Goal: Find specific page/section: Find specific page/section

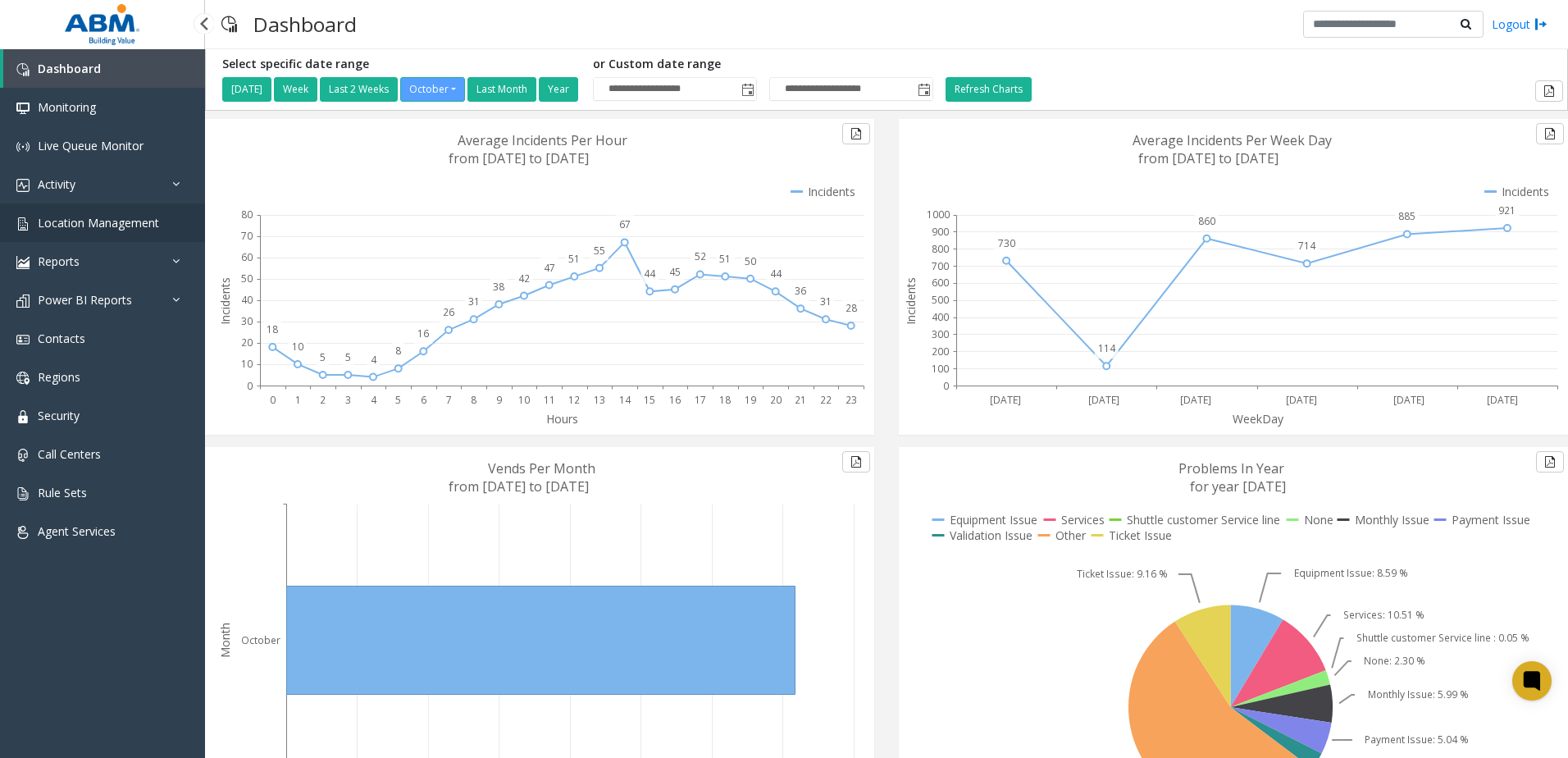
click at [106, 222] on span "Location Management" at bounding box center [99, 223] width 121 height 16
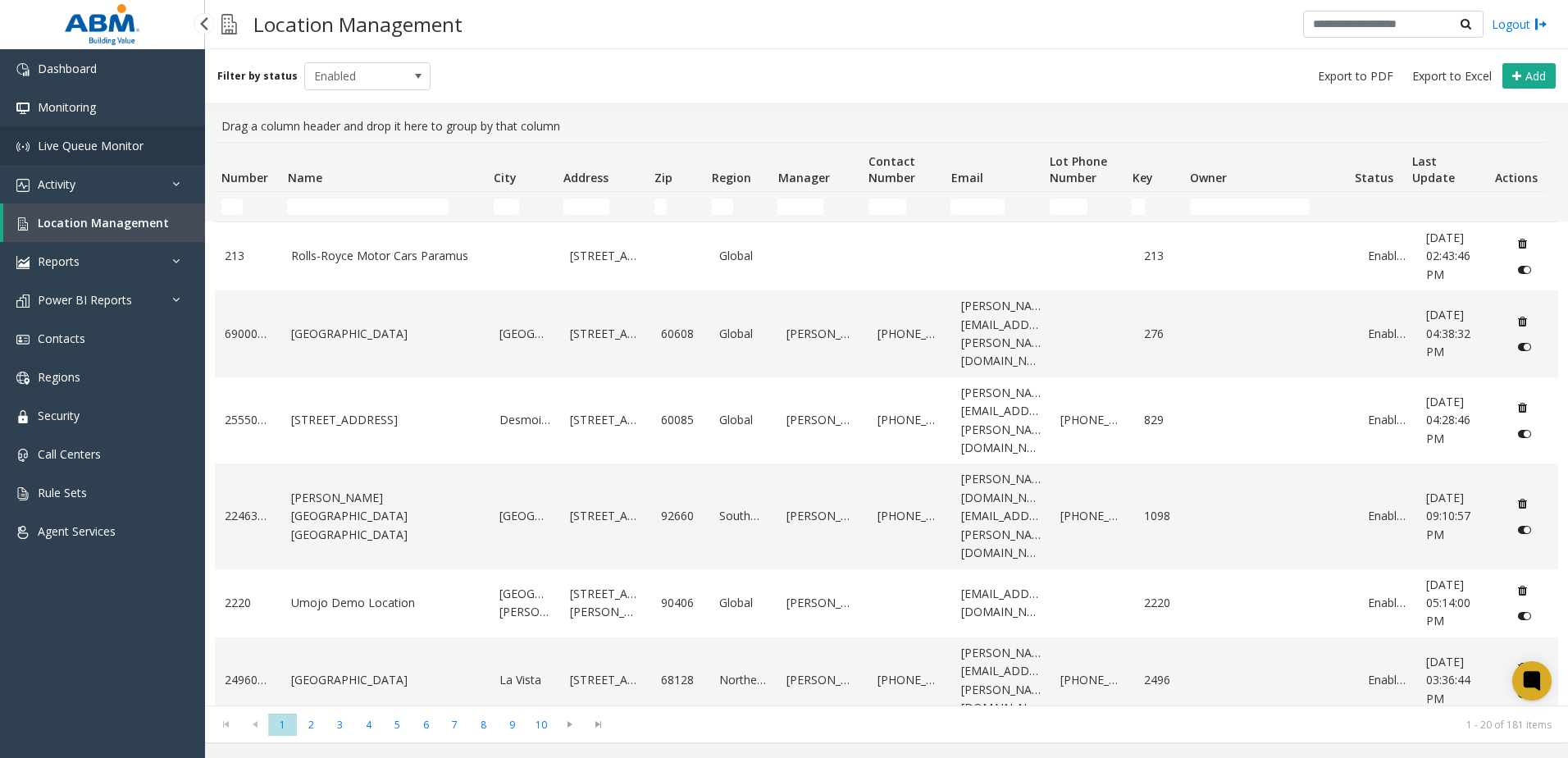
click at [85, 145] on span "Live Queue Monitor" at bounding box center [91, 146] width 106 height 16
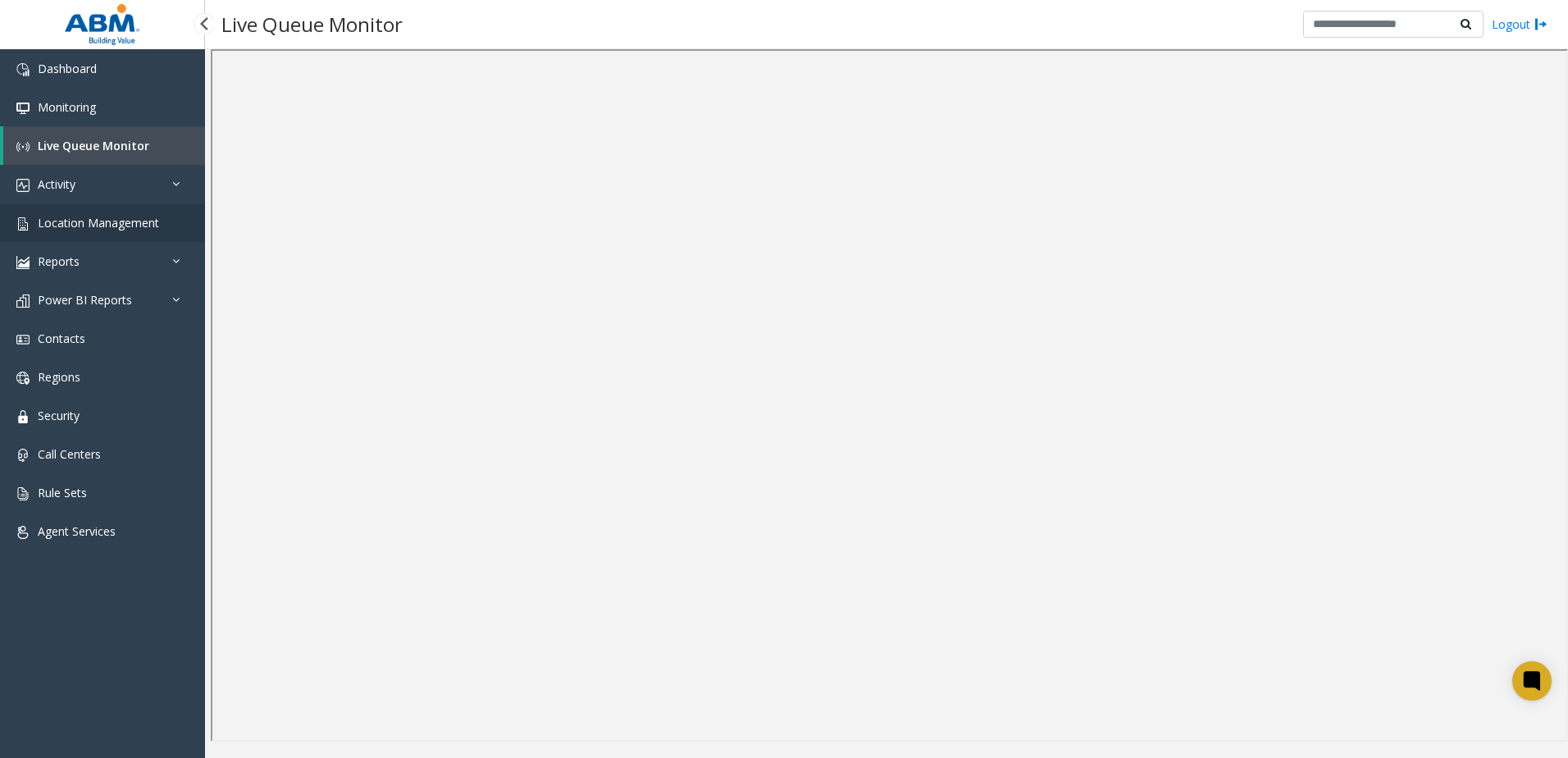
click at [87, 217] on span "Location Management" at bounding box center [99, 223] width 121 height 16
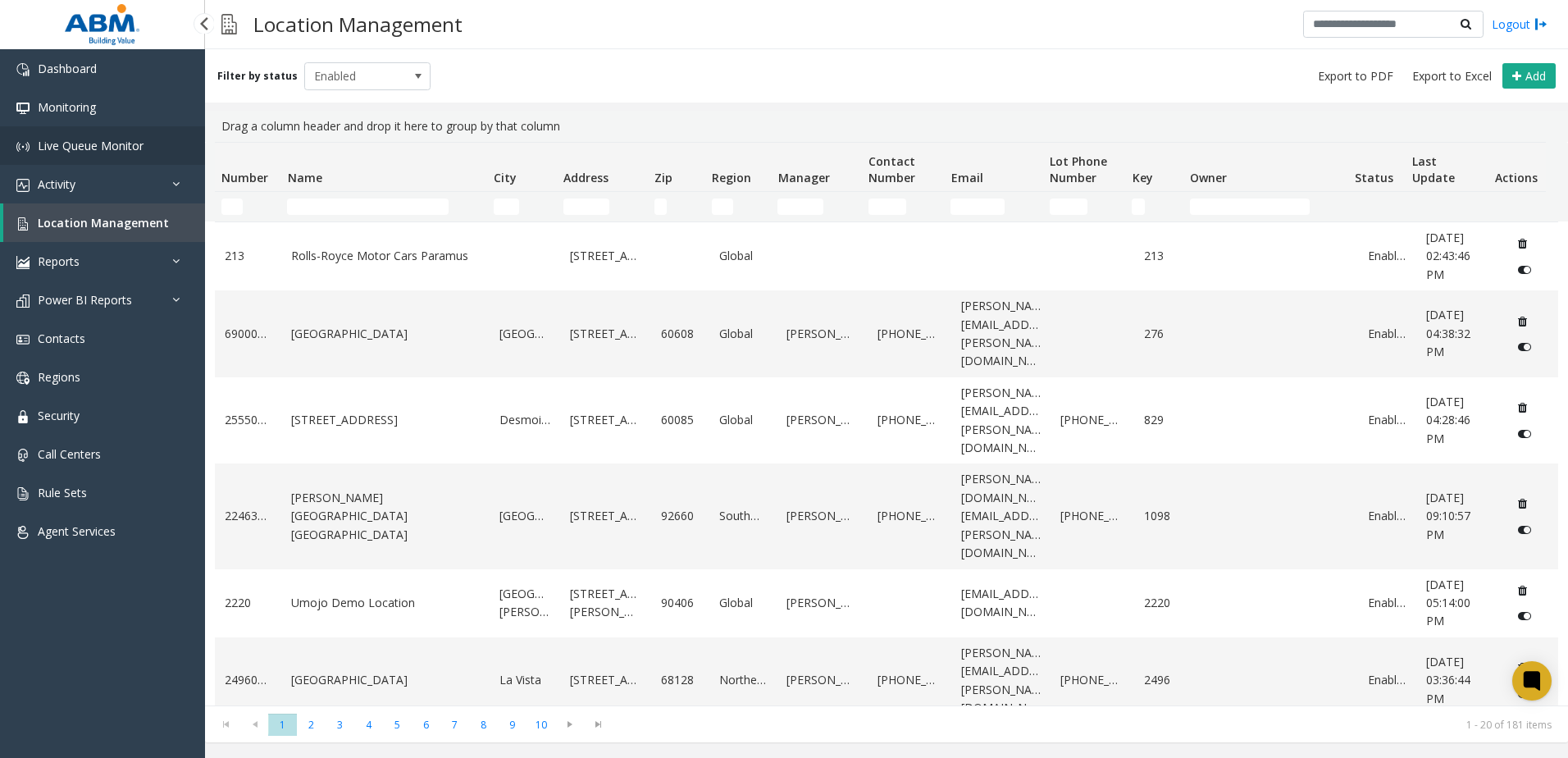
click at [83, 144] on span "Live Queue Monitor" at bounding box center [91, 146] width 106 height 16
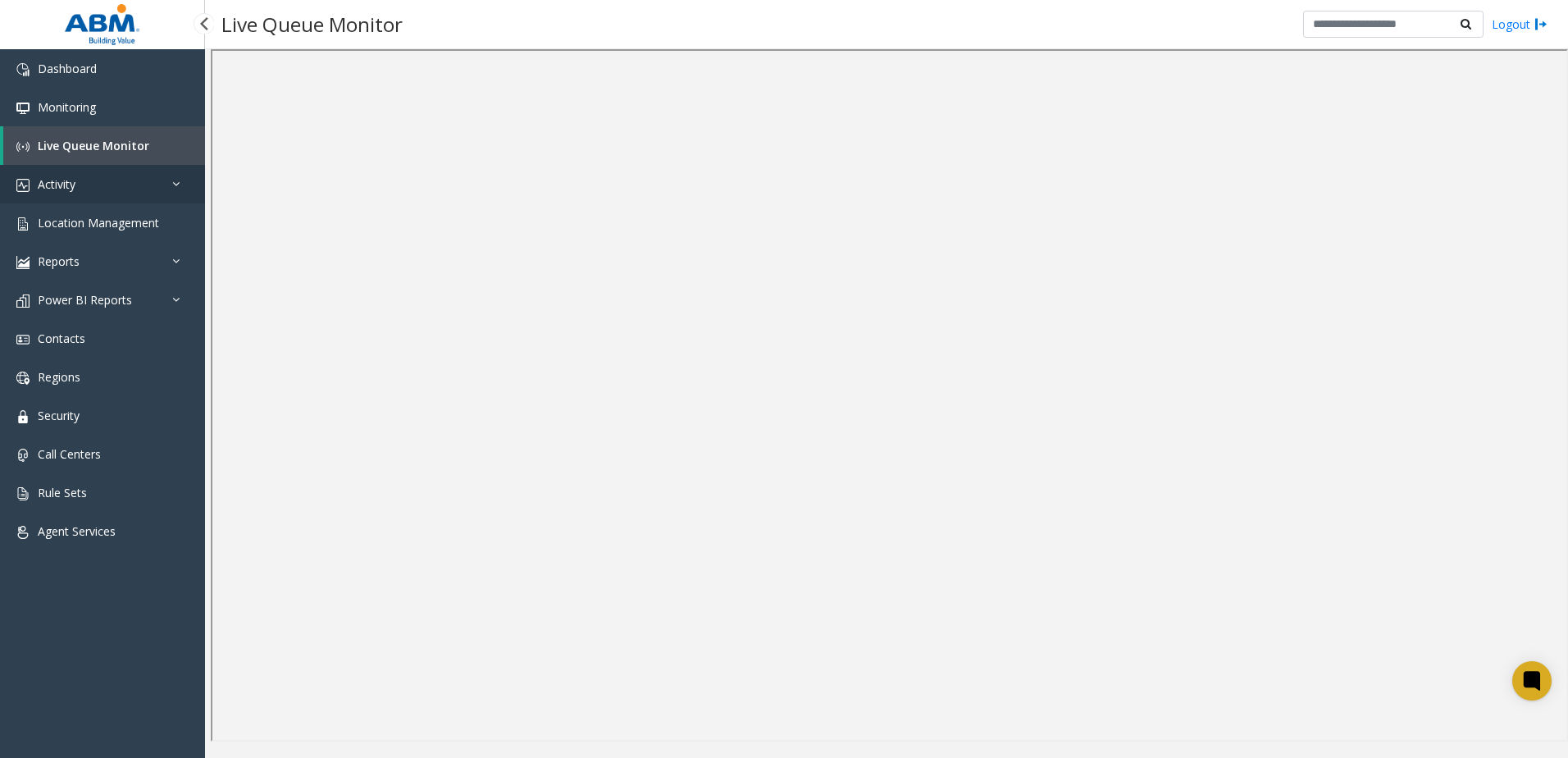
click at [78, 187] on link "Activity" at bounding box center [102, 184] width 205 height 39
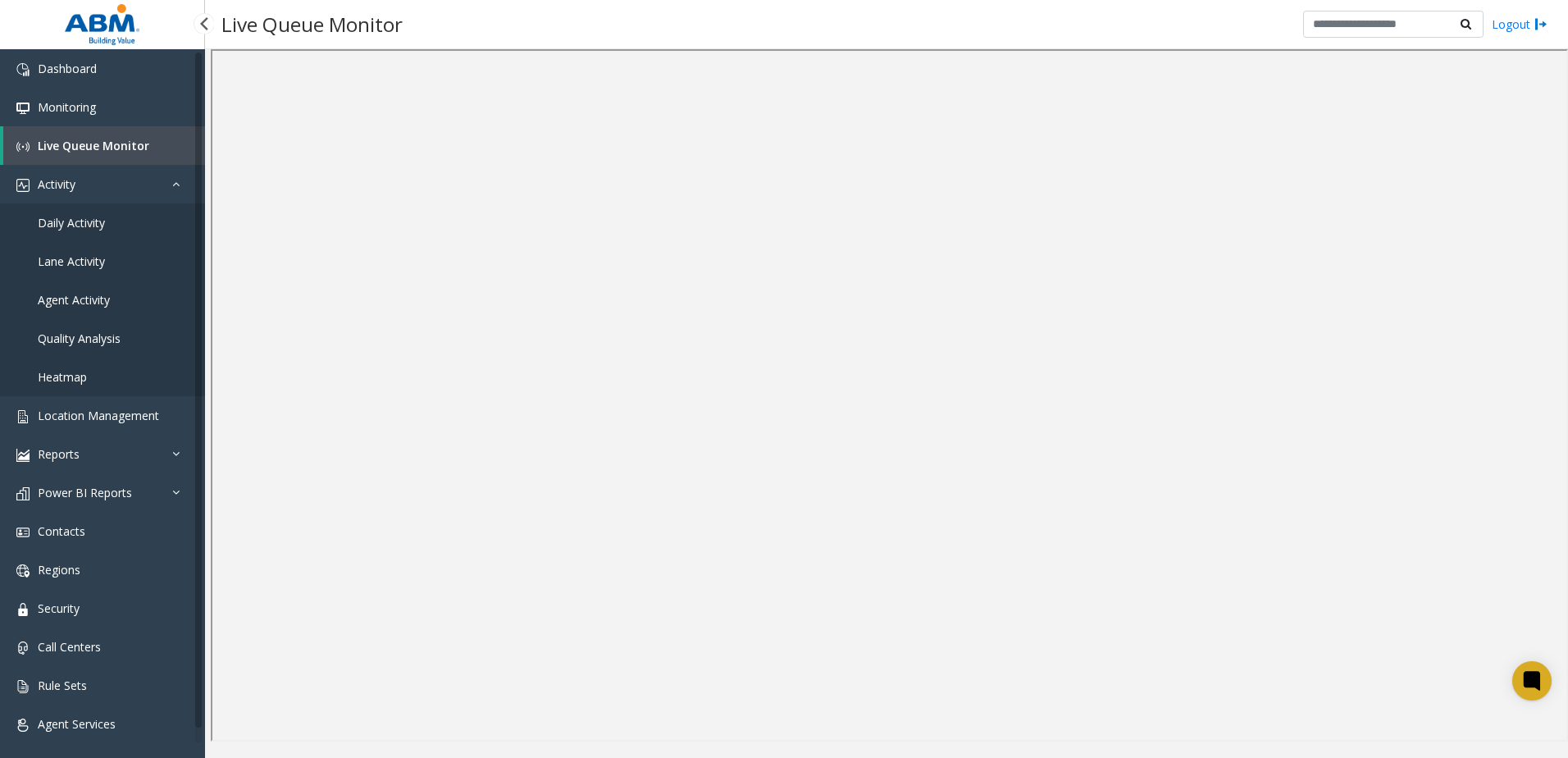
click at [114, 300] on link "Agent Activity" at bounding box center [102, 300] width 205 height 39
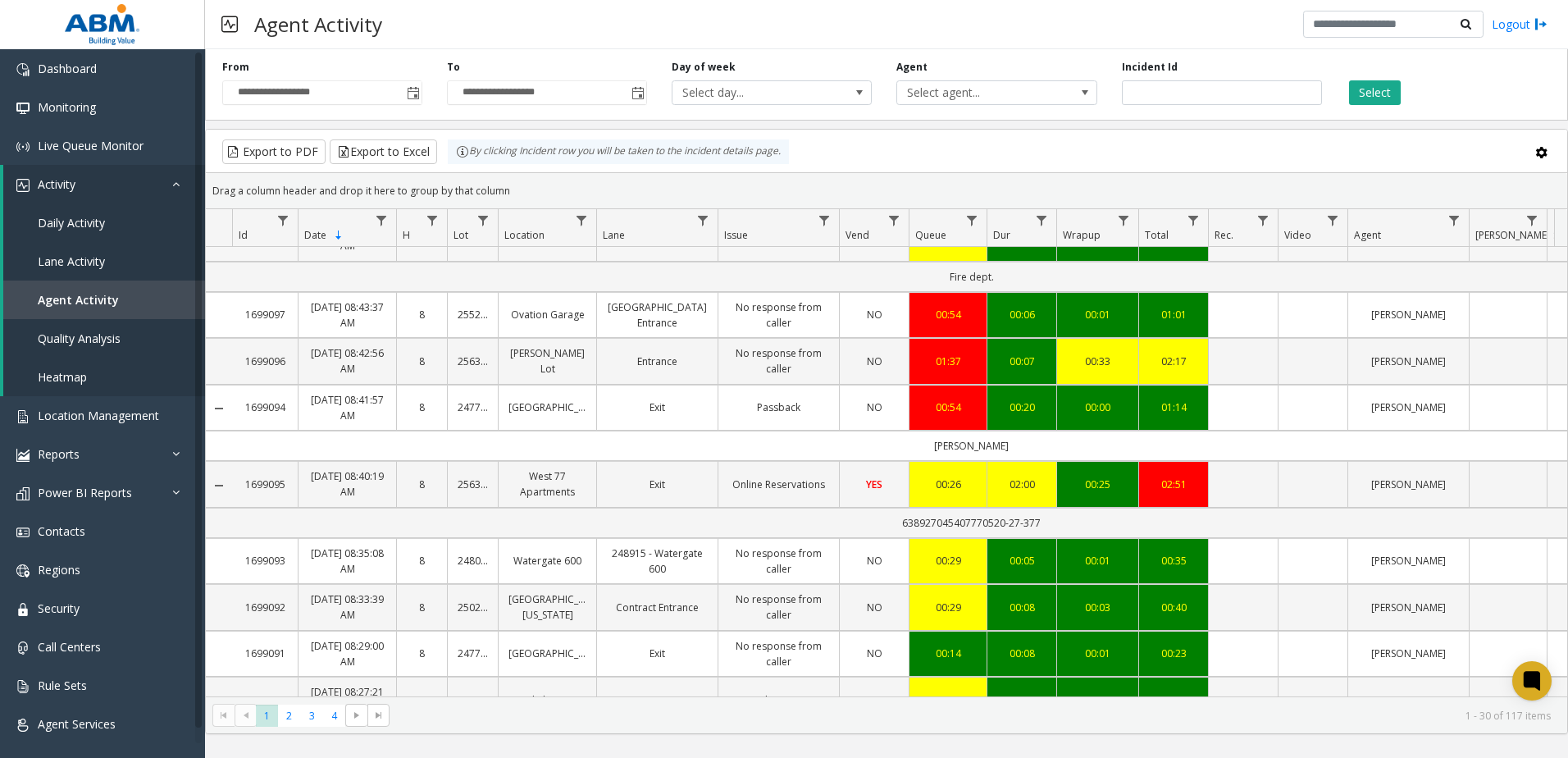
scroll to position [1301, 0]
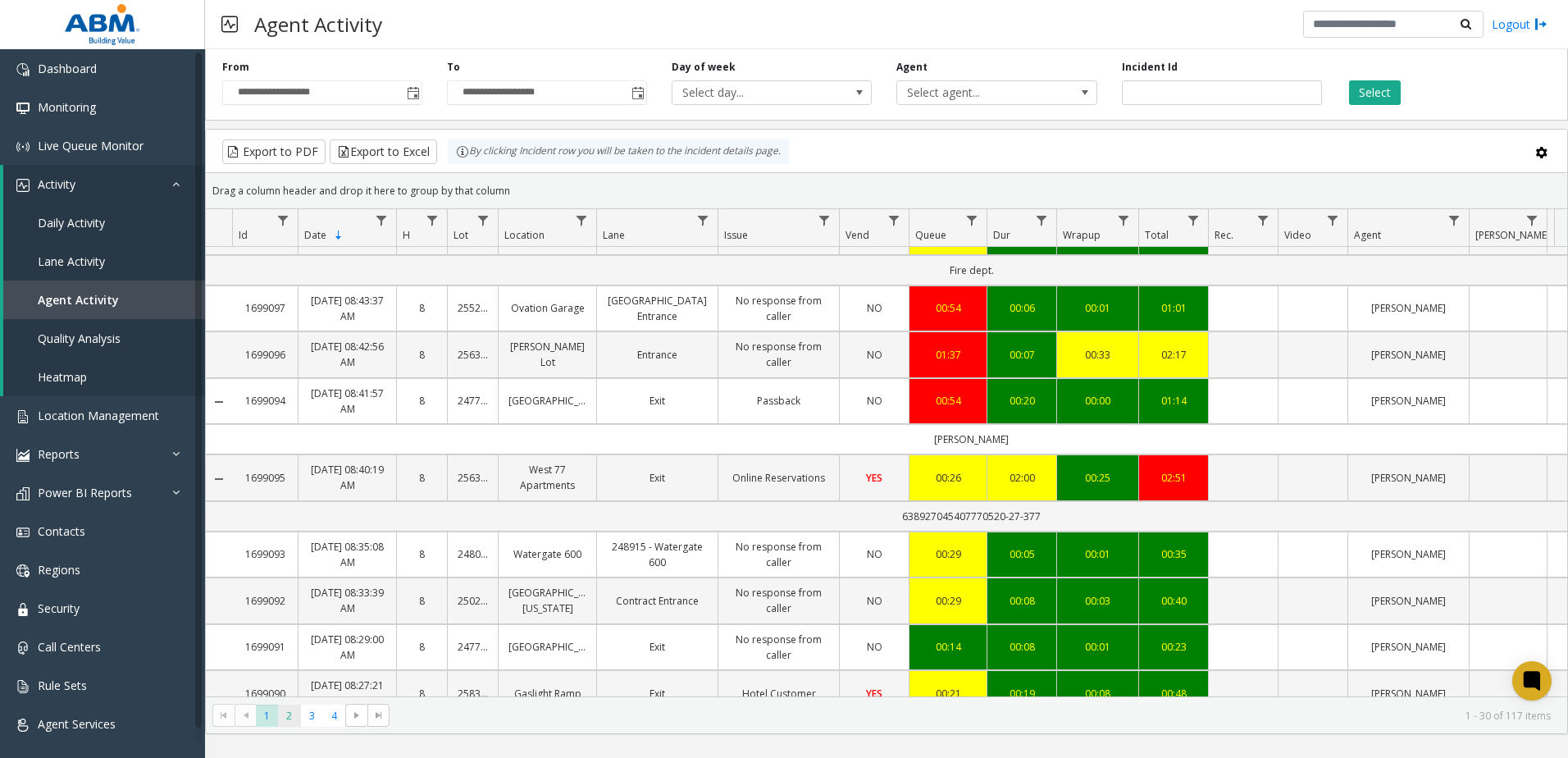
click at [292, 718] on span "2" at bounding box center [289, 715] width 22 height 22
